Goal: Find specific page/section: Find specific page/section

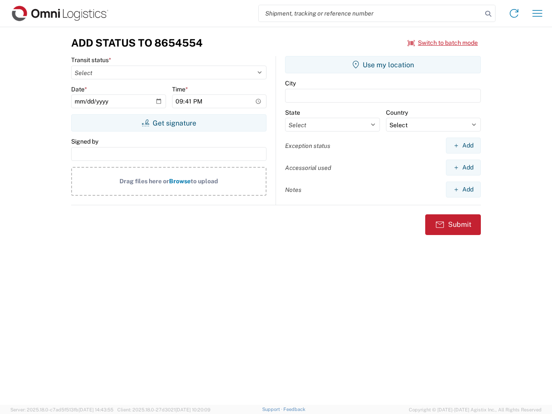
click at [370, 13] on input "search" at bounding box center [370, 13] width 223 height 16
click at [488, 14] on icon at bounding box center [488, 14] width 12 height 12
click at [514, 13] on icon at bounding box center [514, 13] width 14 height 14
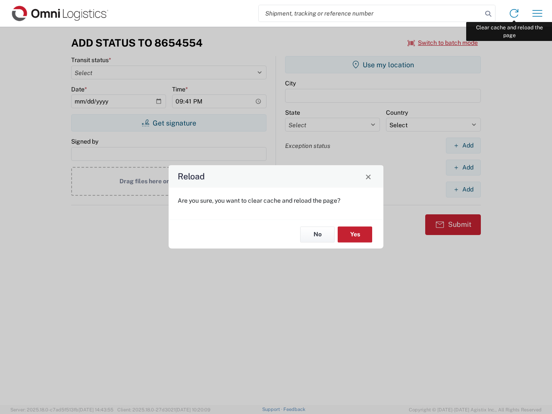
click at [537, 13] on div "Reload Are you sure, you want to clear cache and reload the page? No Yes" at bounding box center [276, 207] width 552 height 414
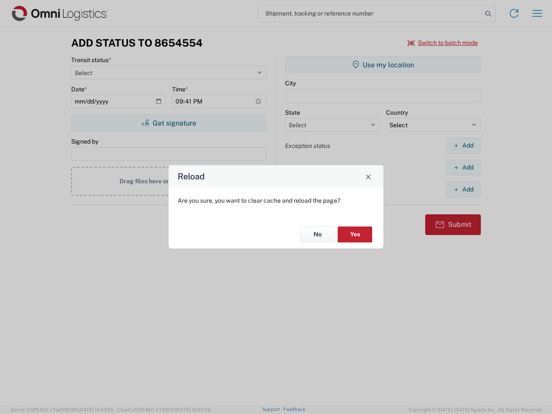
click at [443, 43] on div "Reload Are you sure, you want to clear cache and reload the page? No Yes" at bounding box center [276, 207] width 552 height 414
click at [169, 123] on div "Reload Are you sure, you want to clear cache and reload the page? No Yes" at bounding box center [276, 207] width 552 height 414
click at [383, 65] on div "Reload Are you sure, you want to clear cache and reload the page? No Yes" at bounding box center [276, 207] width 552 height 414
click at [463, 145] on div "Reload Are you sure, you want to clear cache and reload the page? No Yes" at bounding box center [276, 207] width 552 height 414
click at [463, 167] on div "Reload Are you sure, you want to clear cache and reload the page? No Yes" at bounding box center [276, 207] width 552 height 414
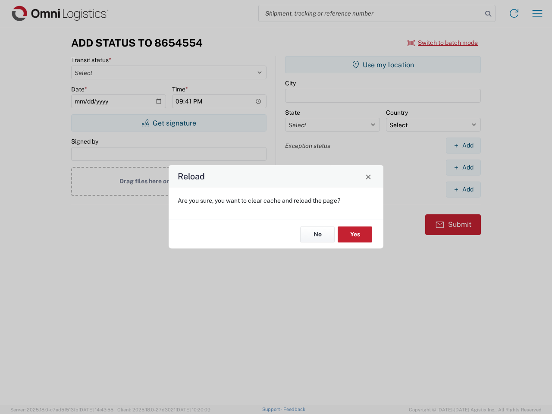
click at [463, 189] on div "Reload Are you sure, you want to clear cache and reload the page? No Yes" at bounding box center [276, 207] width 552 height 414
